Goal: Find specific page/section: Find specific page/section

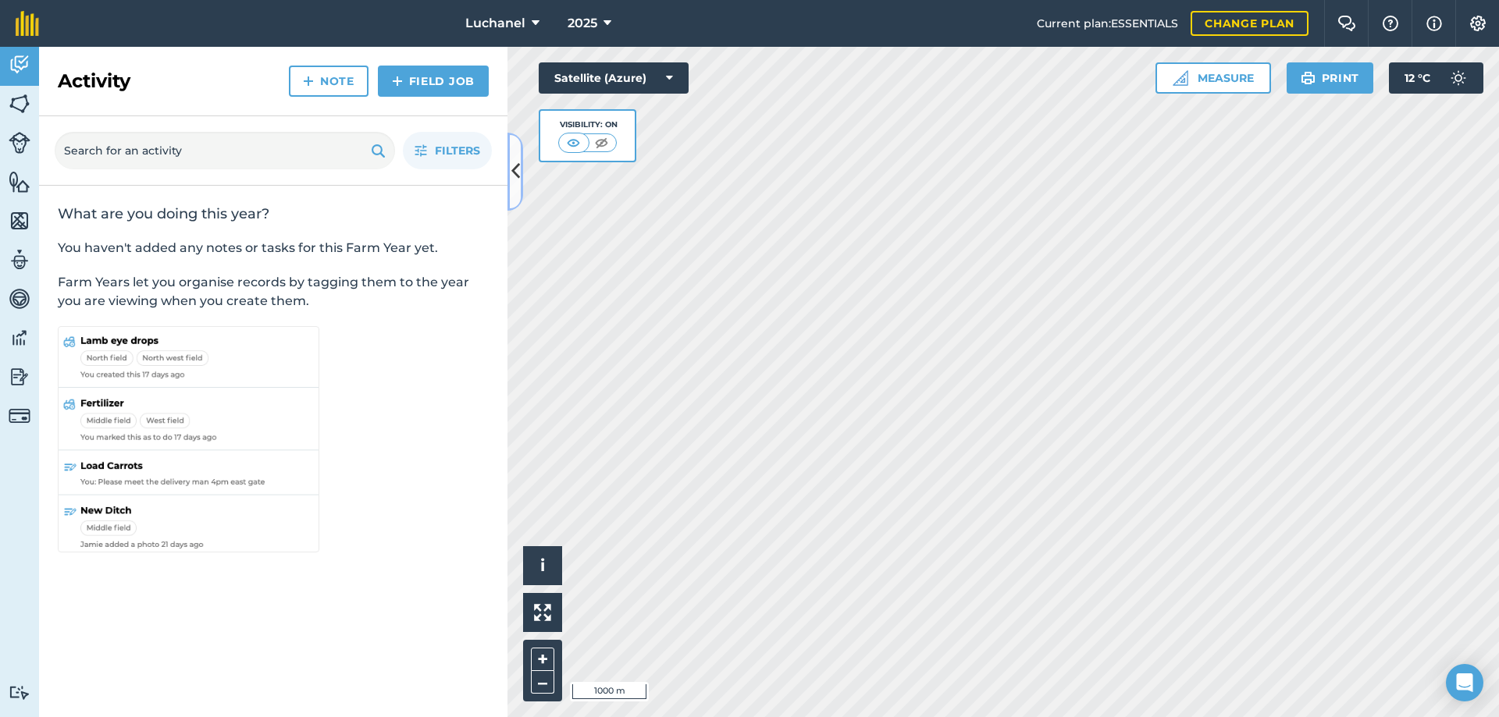
click at [519, 155] on button at bounding box center [515, 172] width 16 height 78
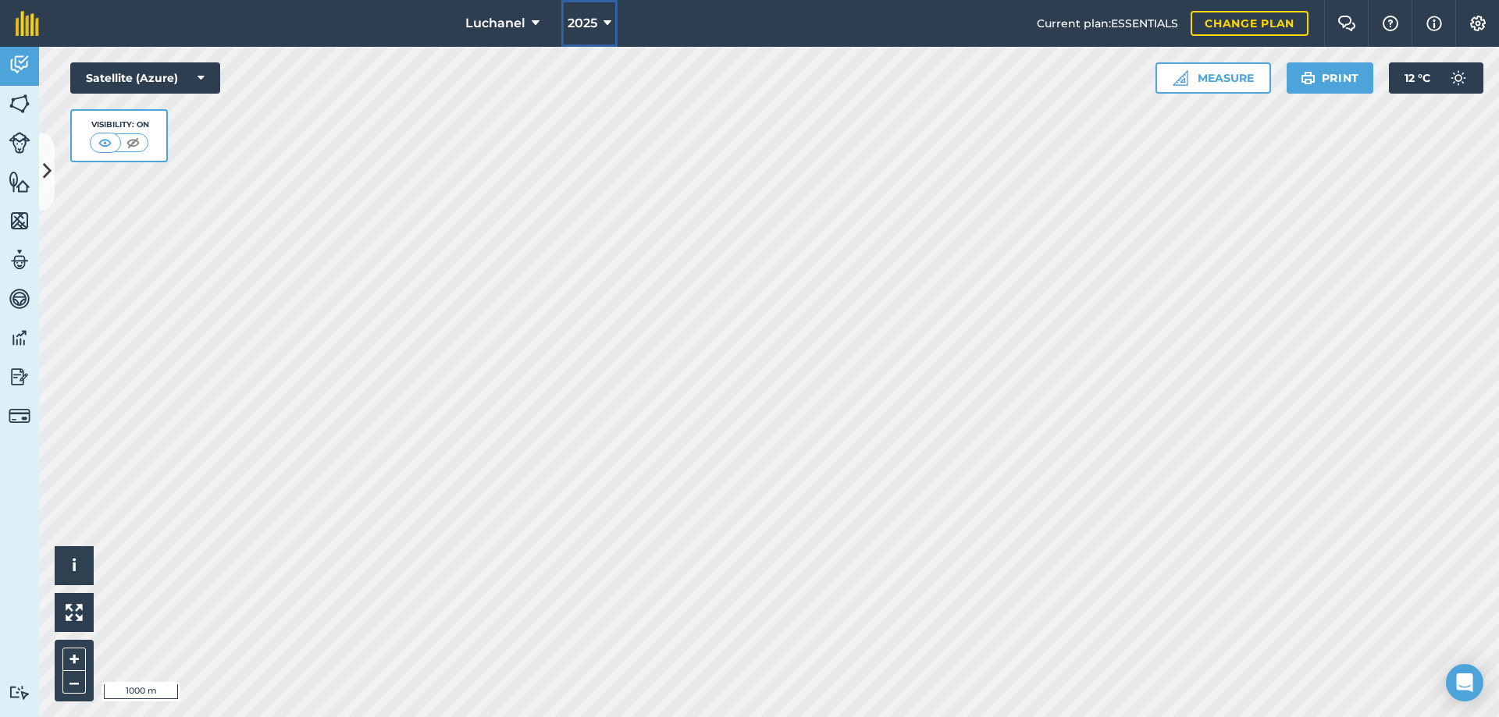
click at [603, 19] on icon at bounding box center [607, 23] width 8 height 19
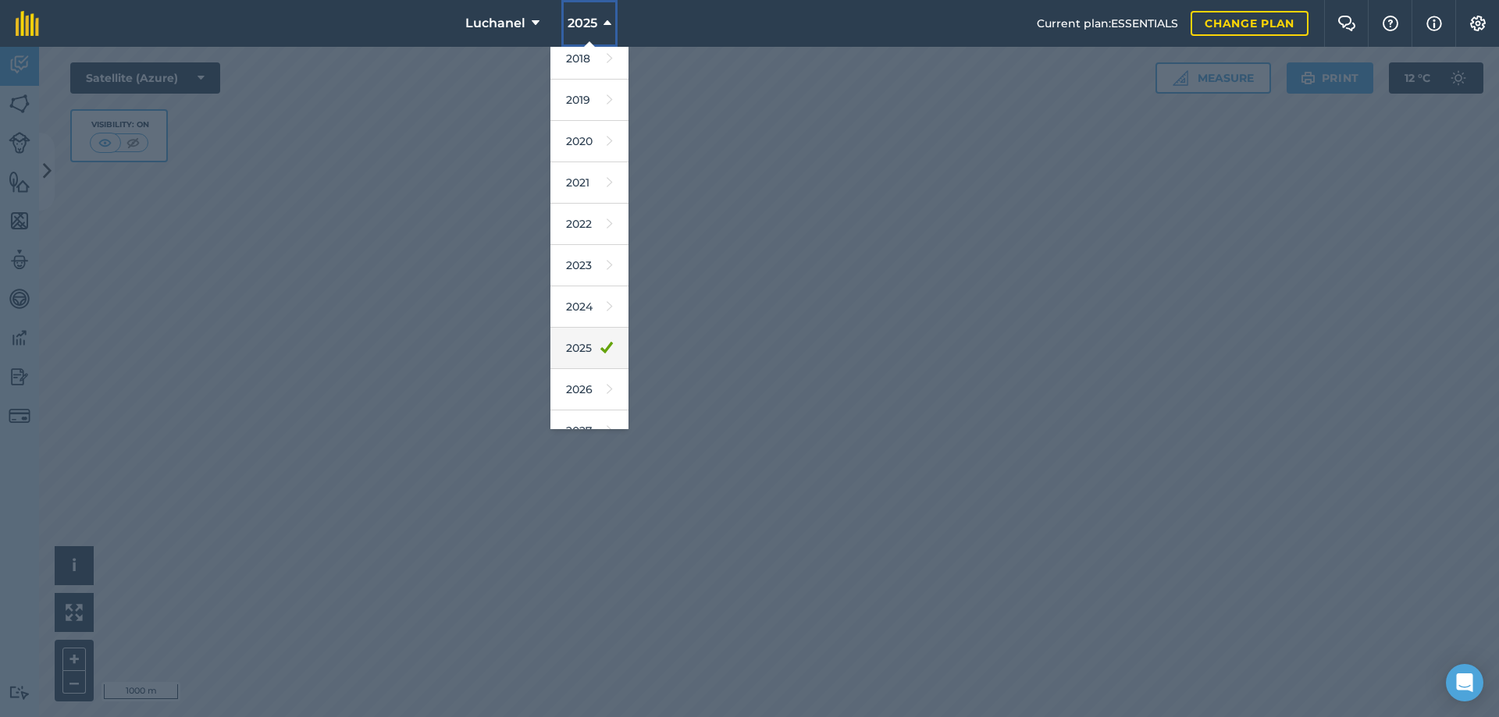
scroll to position [73, 0]
click at [578, 368] on link "2026" at bounding box center [589, 367] width 78 height 41
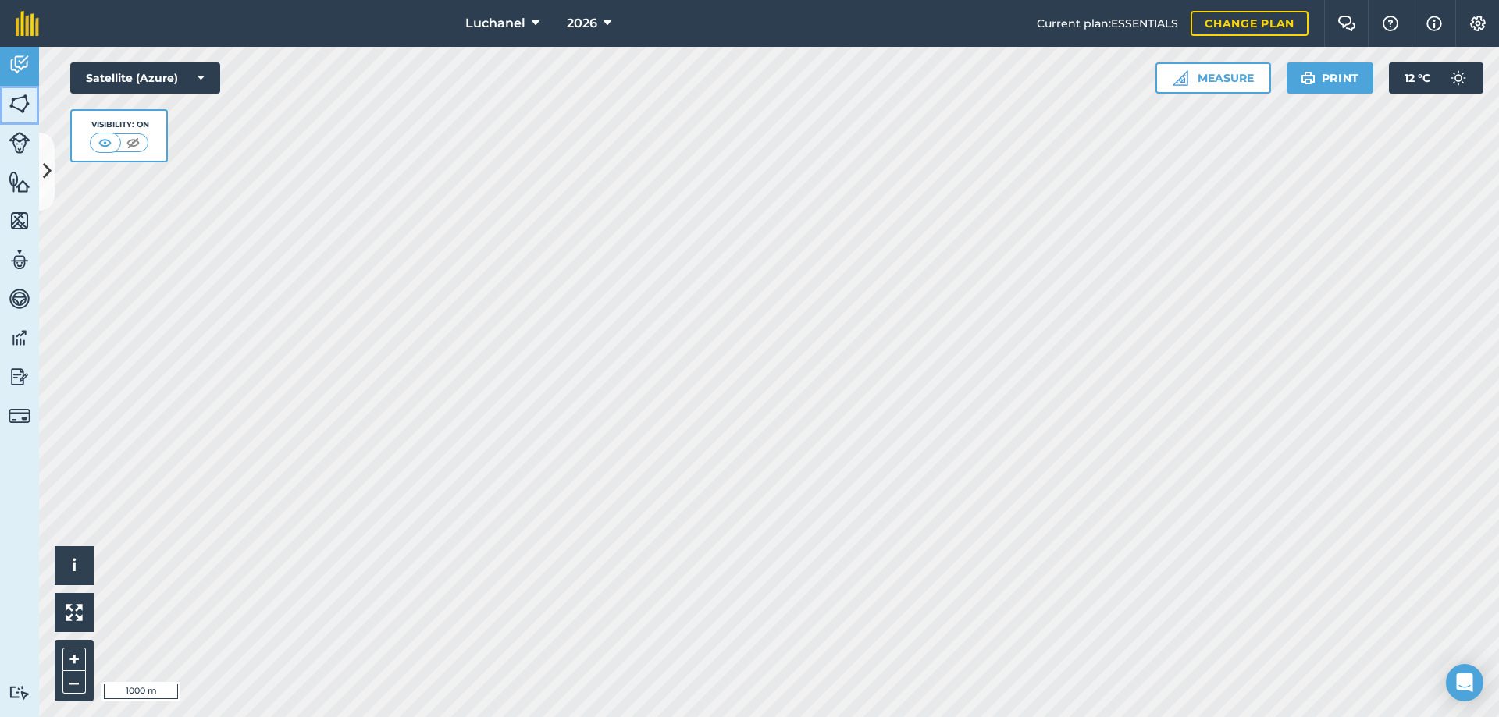
click at [23, 100] on img at bounding box center [20, 103] width 22 height 23
click at [20, 103] on img at bounding box center [20, 103] width 22 height 23
click at [46, 169] on icon at bounding box center [47, 171] width 9 height 27
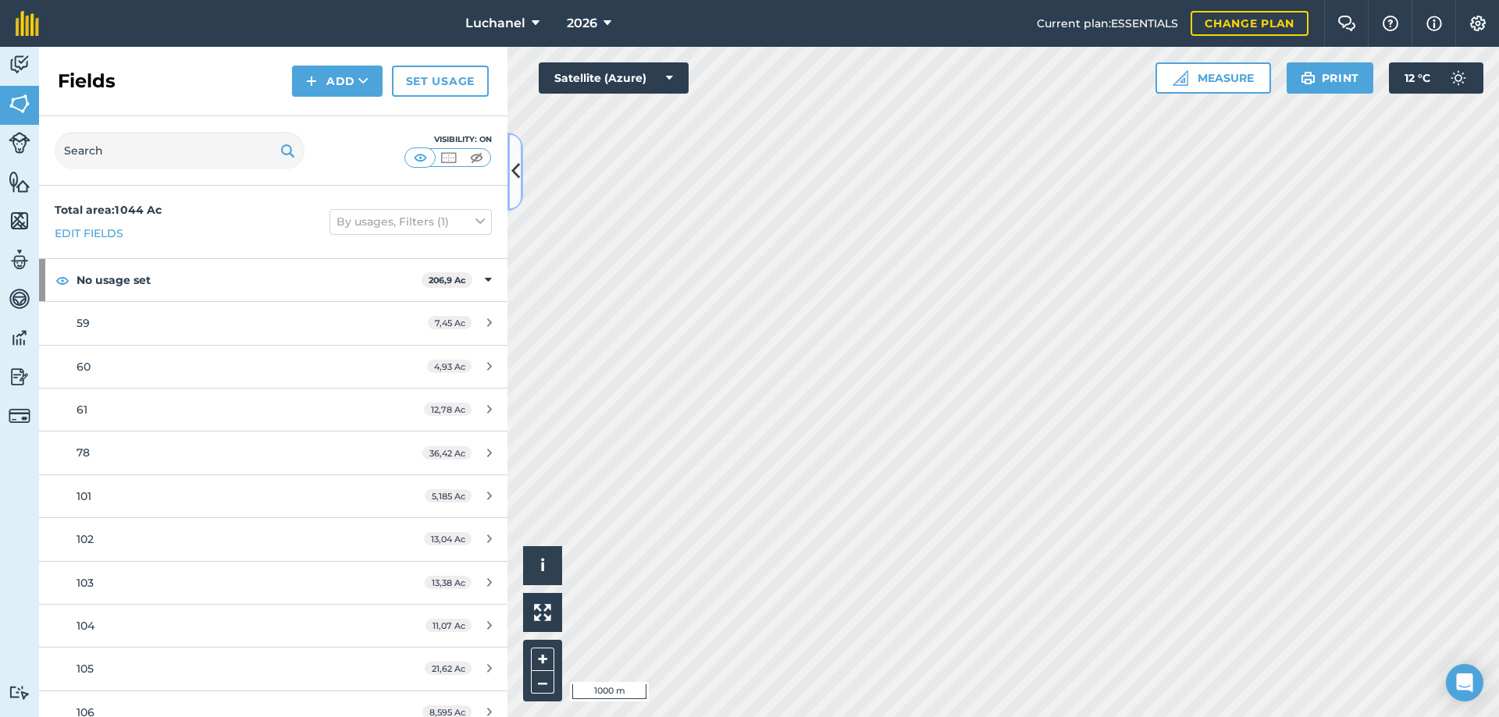
click at [515, 169] on icon at bounding box center [515, 171] width 9 height 27
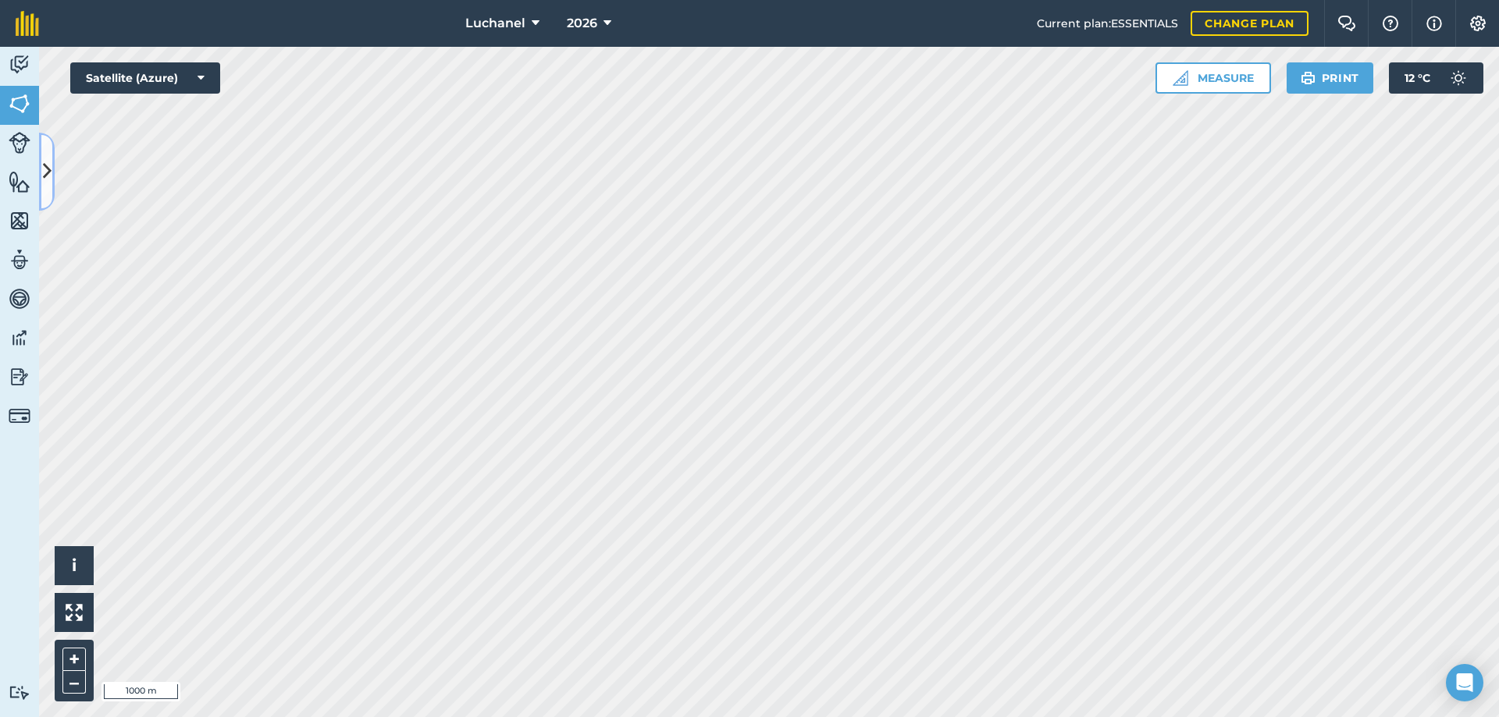
click at [46, 157] on button at bounding box center [47, 172] width 16 height 78
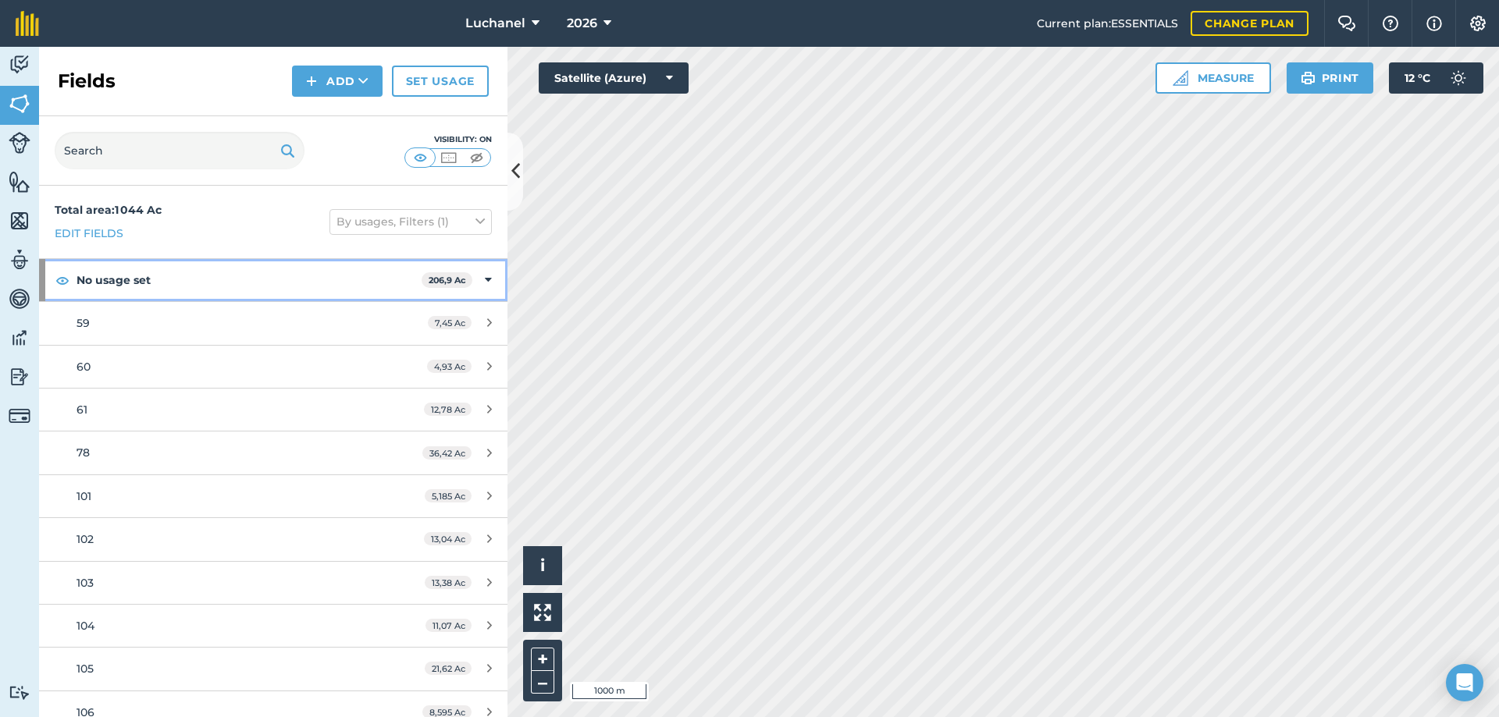
click at [485, 281] on icon at bounding box center [488, 280] width 7 height 17
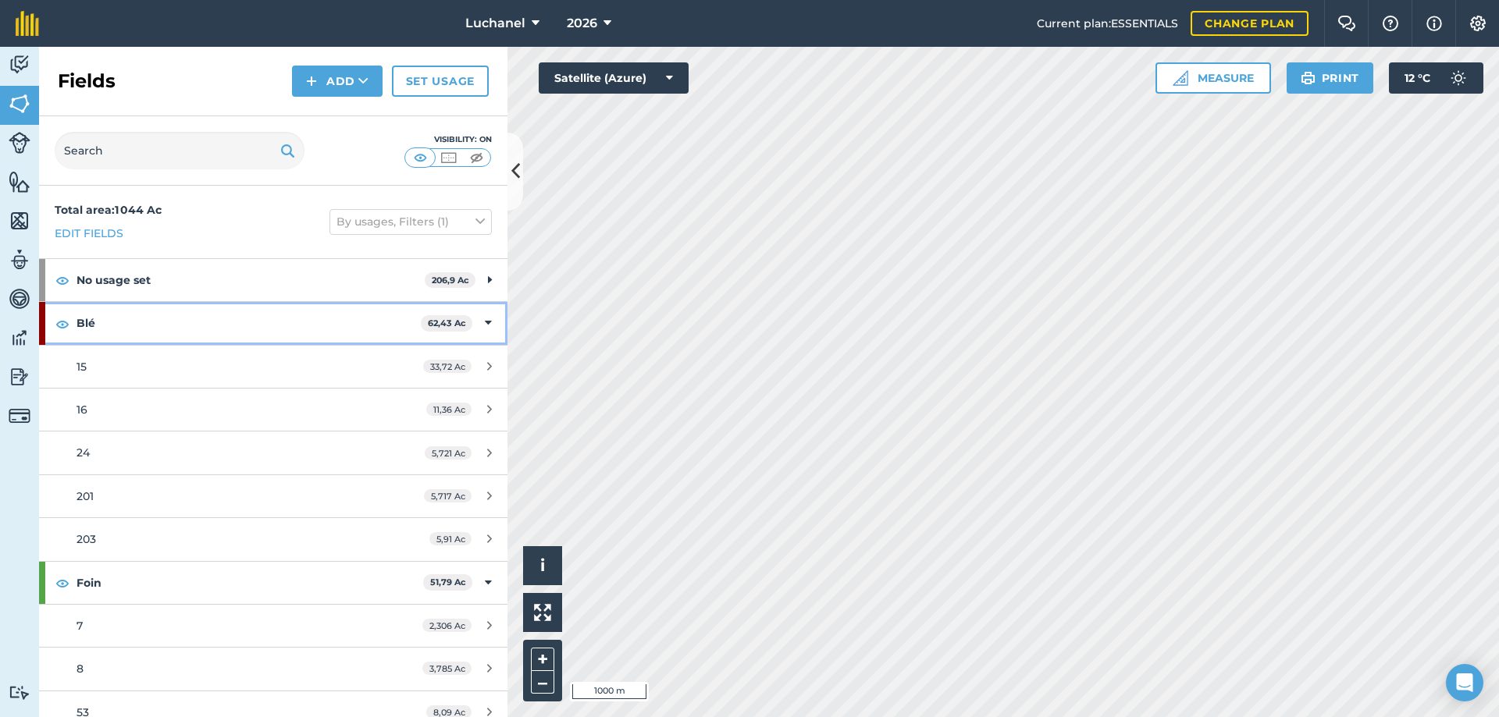
click at [485, 322] on icon at bounding box center [488, 323] width 7 height 17
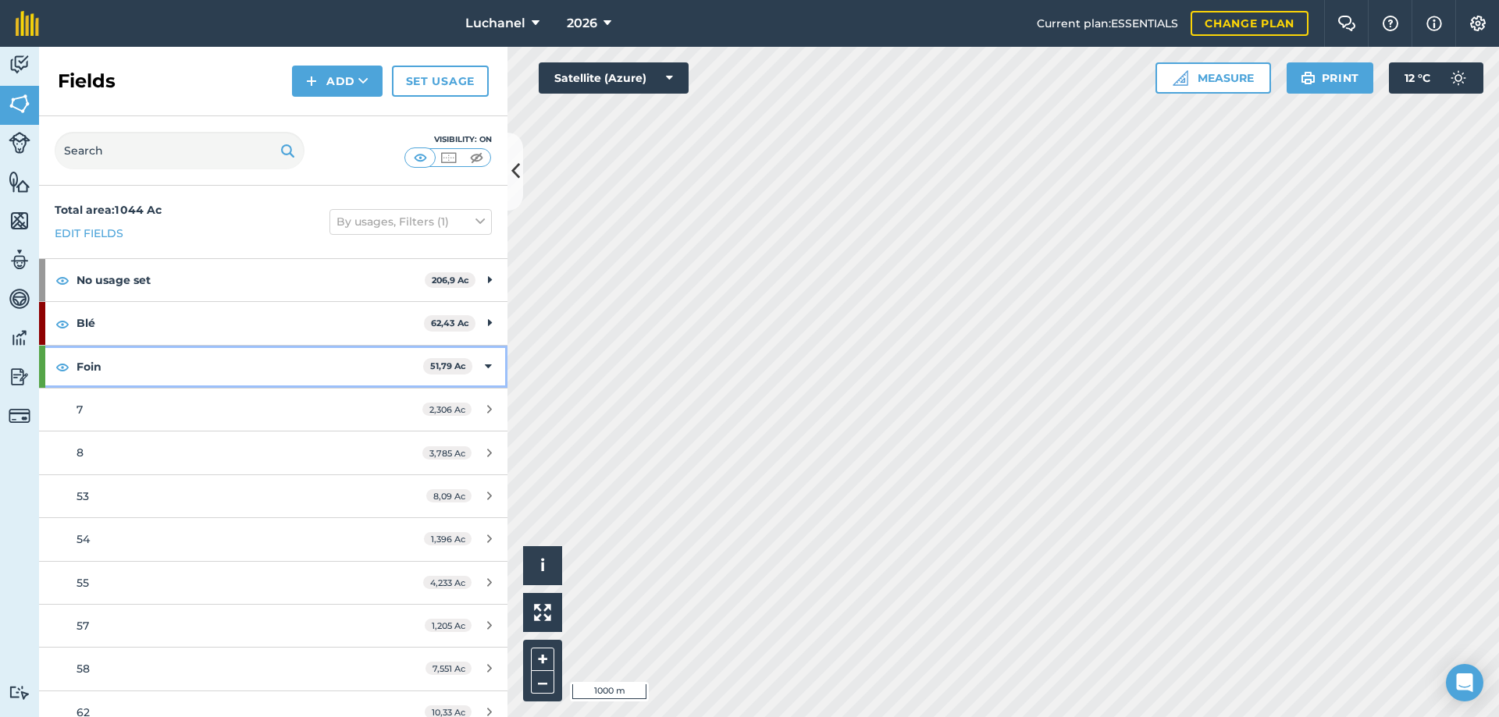
click at [485, 364] on icon at bounding box center [488, 366] width 7 height 17
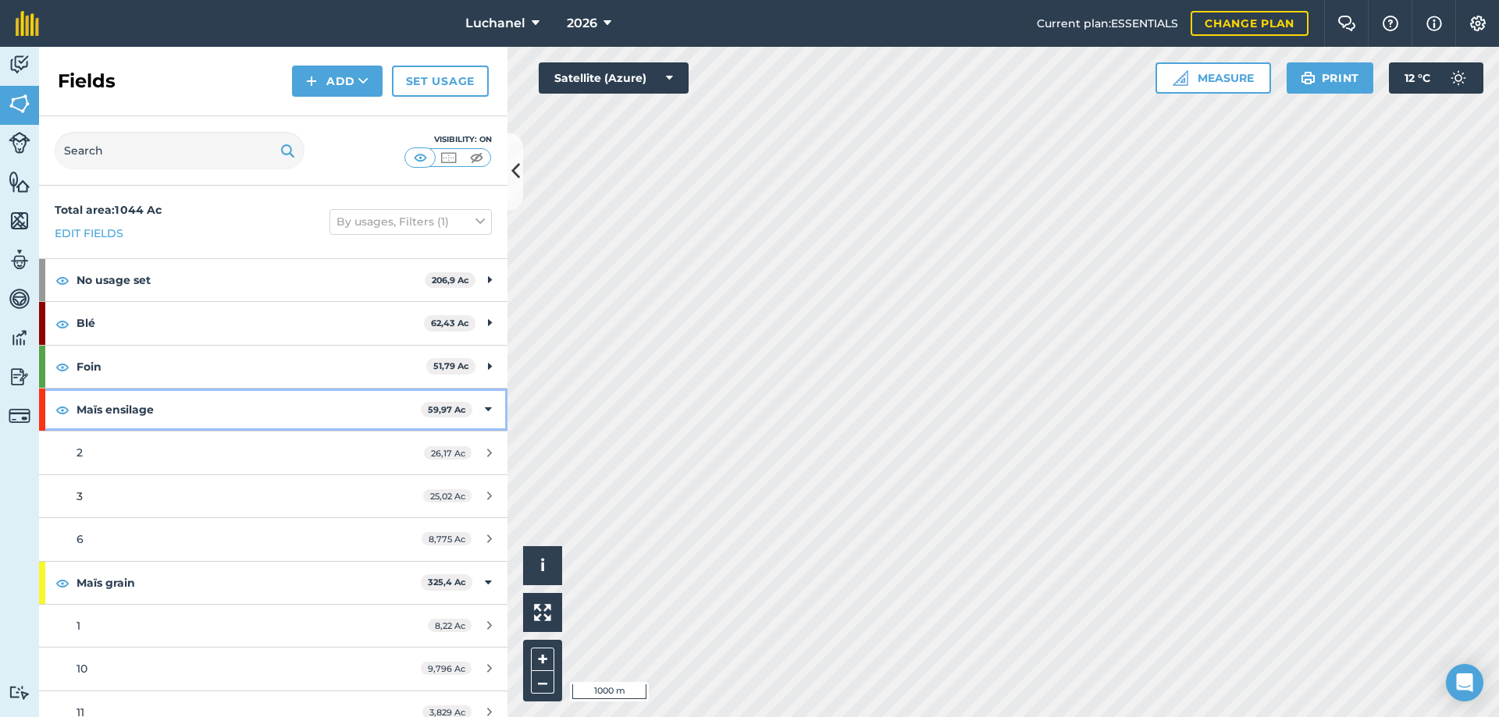
click at [482, 407] on div "Maïs ensilage 59,97 Ac" at bounding box center [273, 410] width 468 height 42
click at [485, 450] on icon at bounding box center [488, 452] width 7 height 17
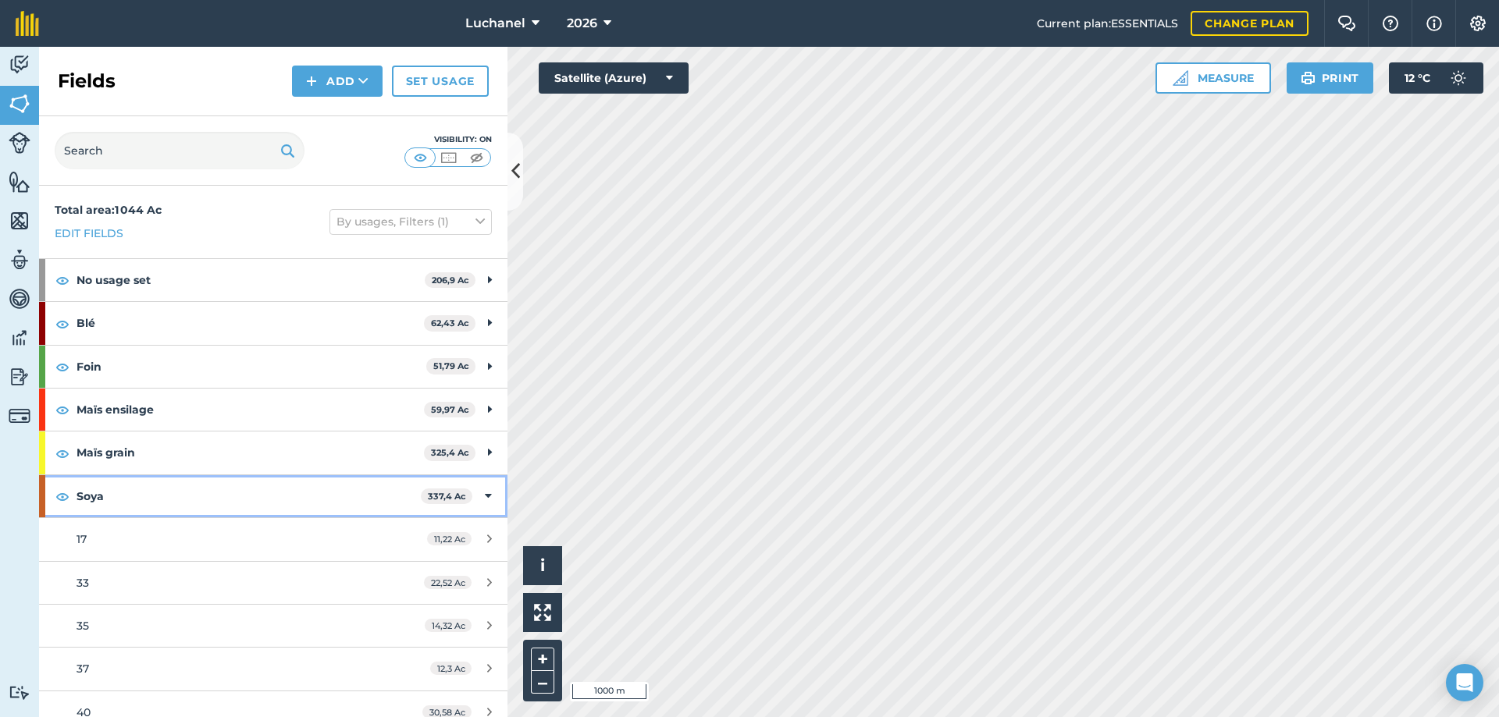
click at [485, 492] on icon at bounding box center [488, 496] width 7 height 17
